Goal: Task Accomplishment & Management: Manage account settings

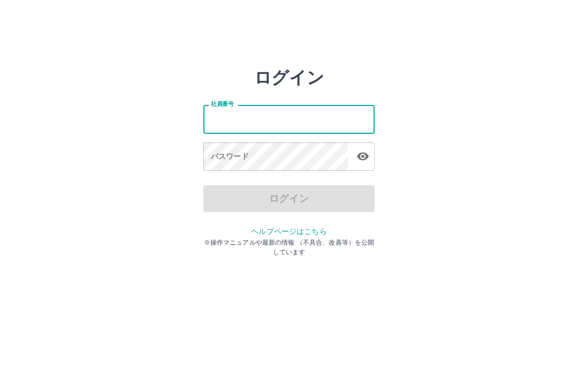
scroll to position [1, 0]
click at [307, 125] on input "社員番号" at bounding box center [288, 119] width 171 height 28
type input "*******"
click at [236, 159] on div "パスワード パスワード" at bounding box center [288, 157] width 171 height 30
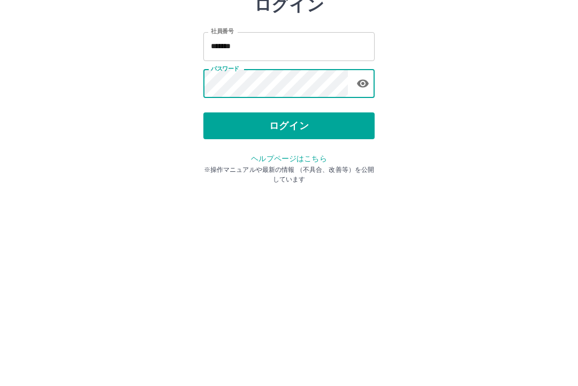
click at [295, 185] on button "ログイン" at bounding box center [288, 198] width 171 height 27
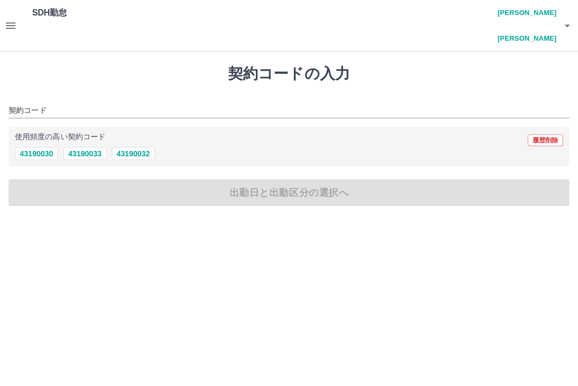
click at [17, 19] on icon "button" at bounding box center [10, 25] width 13 height 13
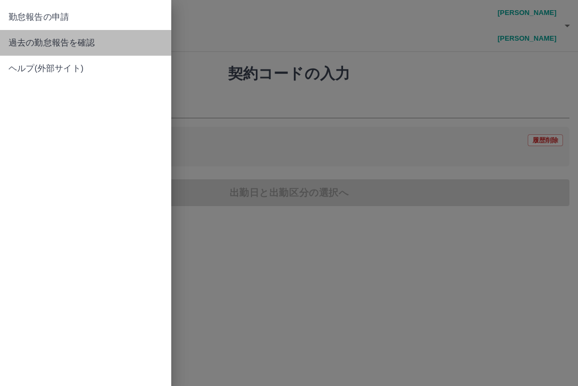
click at [92, 47] on span "過去の勤怠報告を確認" at bounding box center [86, 42] width 154 height 13
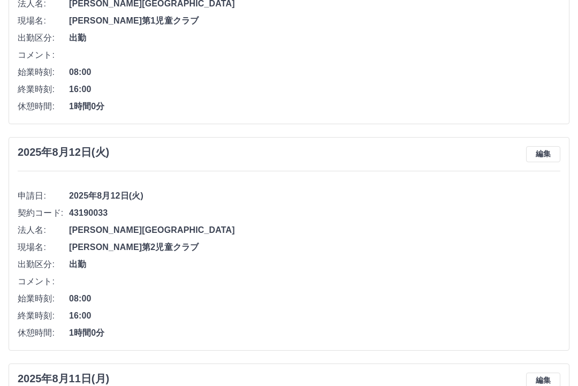
scroll to position [914, 0]
click at [545, 146] on button "編集" at bounding box center [543, 154] width 34 height 16
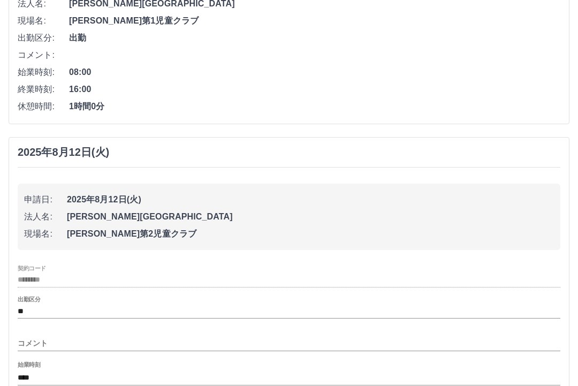
click at [55, 336] on input "コメント" at bounding box center [289, 344] width 543 height 16
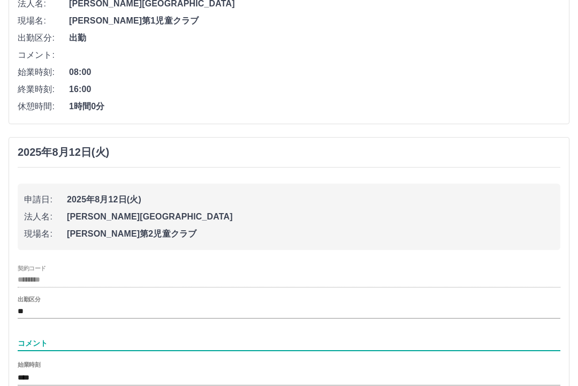
scroll to position [917, 0]
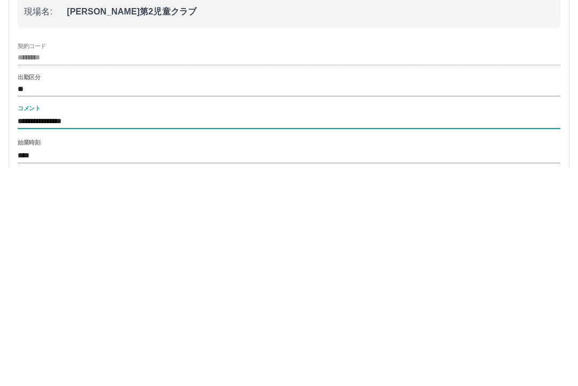
type input "**********"
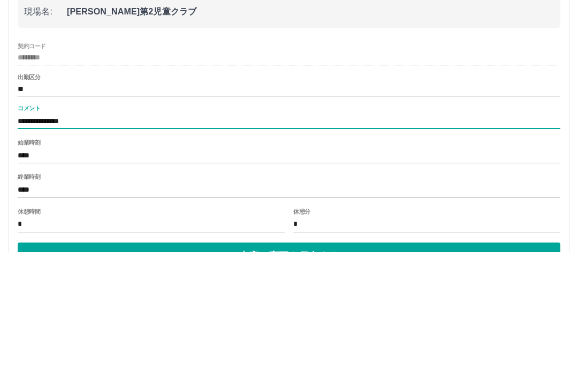
scroll to position [1005, 0]
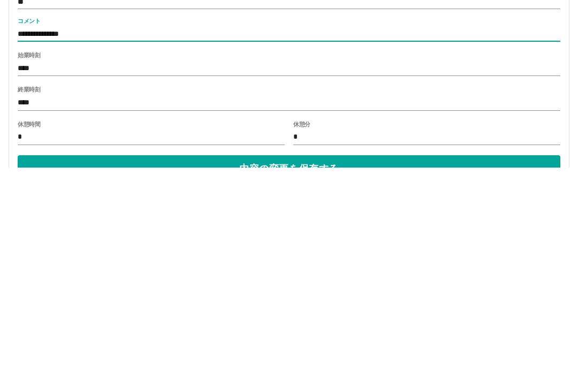
click at [349, 374] on button "内容の変更を保存する" at bounding box center [289, 387] width 543 height 27
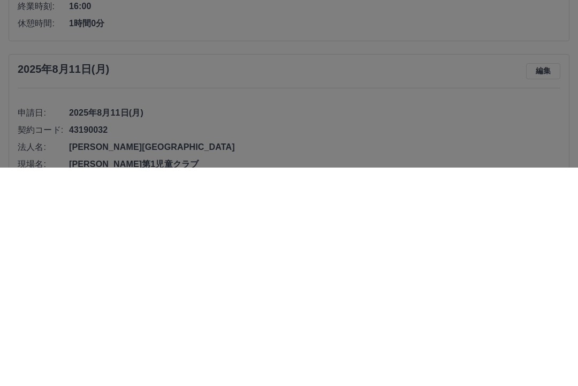
scroll to position [1223, 0]
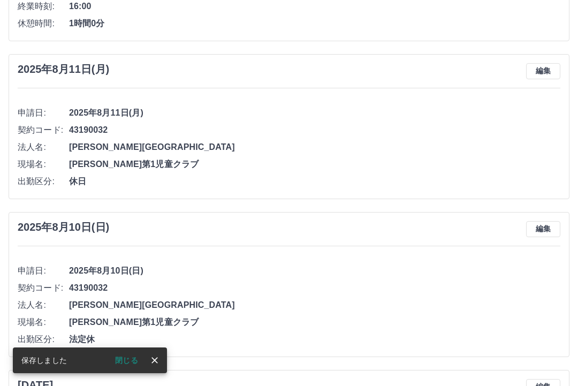
click at [159, 366] on icon "close" at bounding box center [154, 360] width 11 height 11
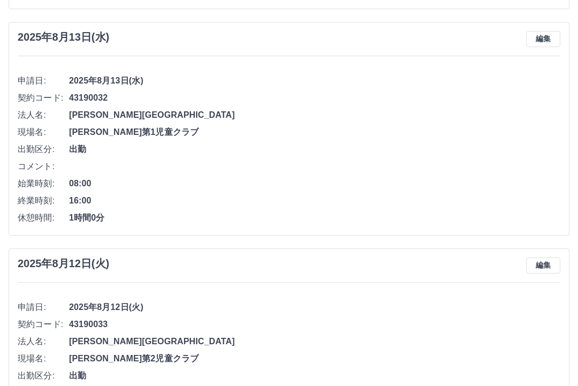
scroll to position [802, 0]
click at [545, 31] on button "編集" at bounding box center [543, 39] width 34 height 16
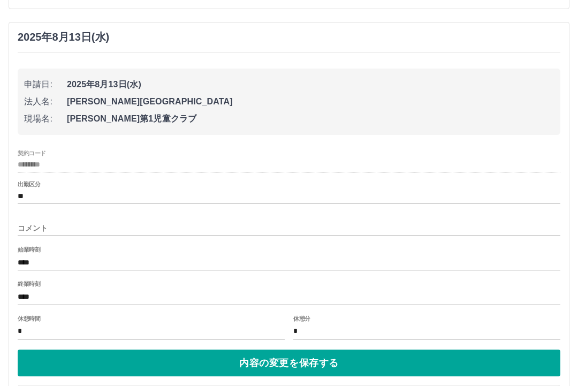
click at [64, 221] on input "コメント" at bounding box center [289, 229] width 543 height 16
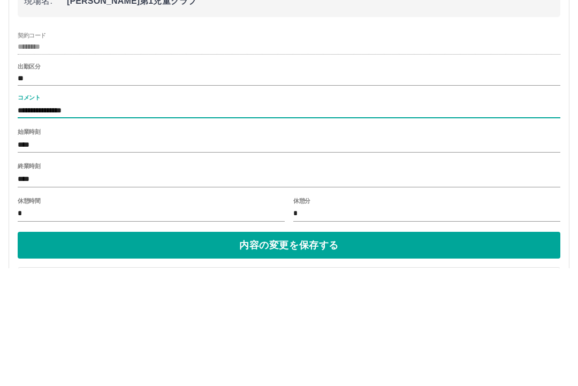
type input "**********"
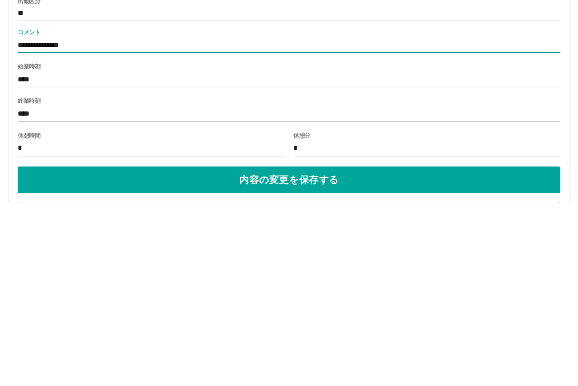
click at [316, 350] on button "内容の変更を保存する" at bounding box center [289, 363] width 543 height 27
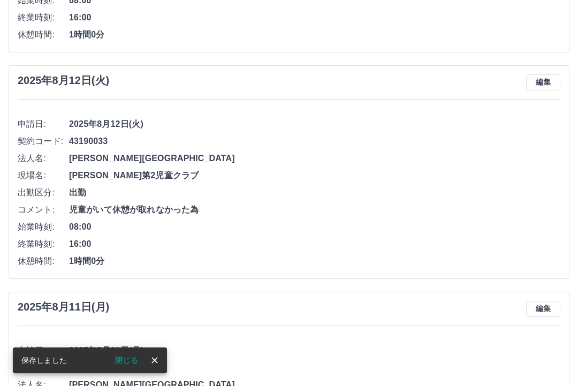
click at [157, 366] on icon "close" at bounding box center [154, 360] width 11 height 11
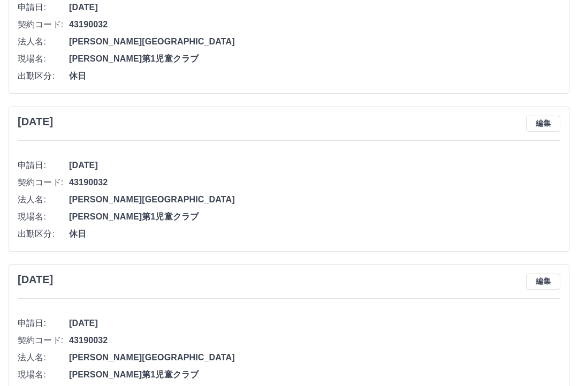
scroll to position [1963, 0]
